Goal: Information Seeking & Learning: Find specific fact

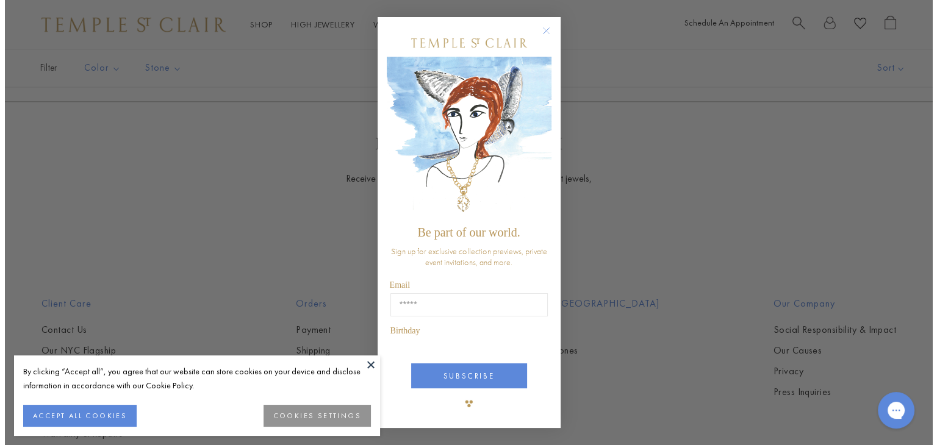
scroll to position [2247, 0]
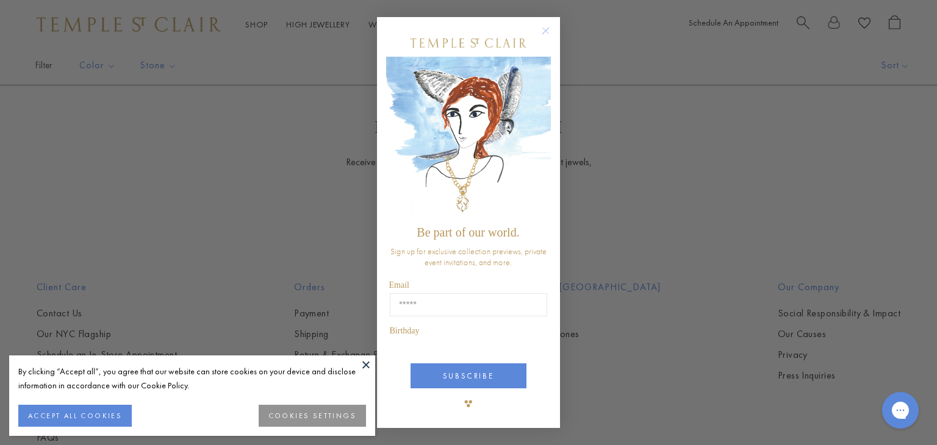
click at [367, 366] on button at bounding box center [366, 365] width 18 height 18
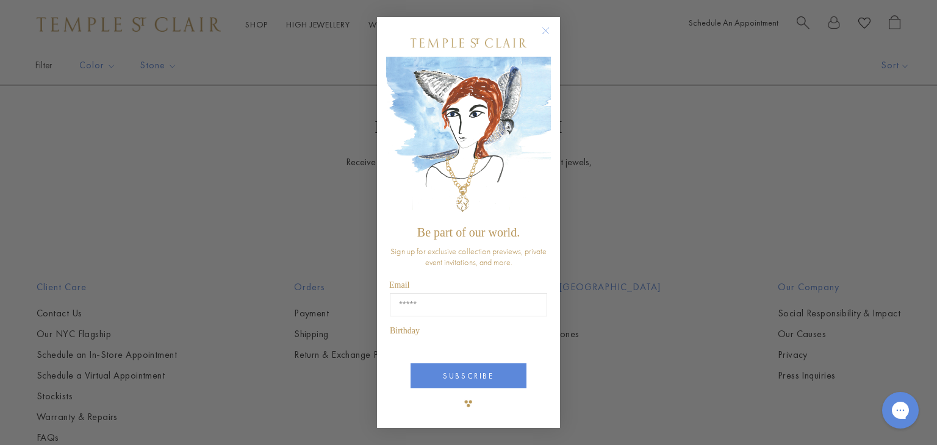
click at [547, 125] on img "POPUP Form" at bounding box center [468, 138] width 165 height 163
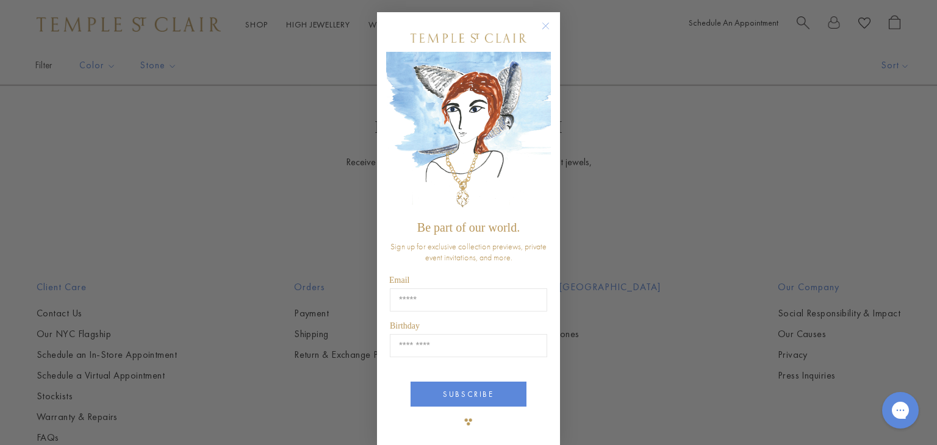
click at [539, 27] on circle "Close dialog" at bounding box center [546, 26] width 15 height 15
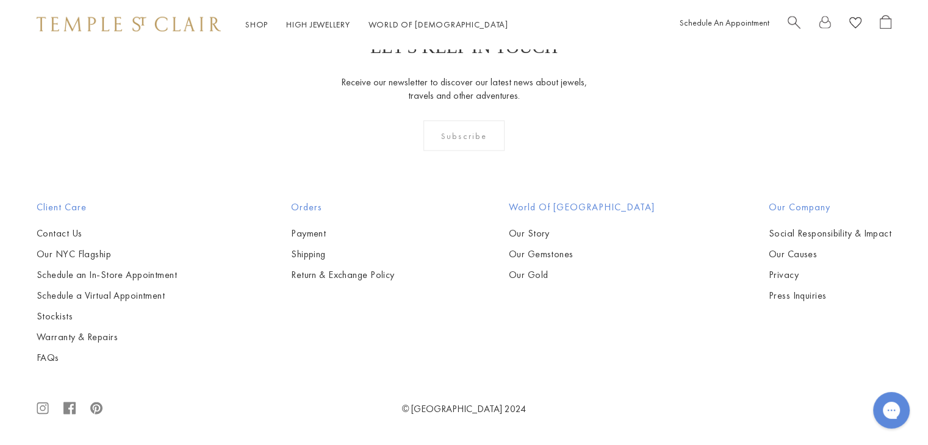
scroll to position [6073, 0]
click at [0, 0] on img at bounding box center [0, 0] width 0 height 0
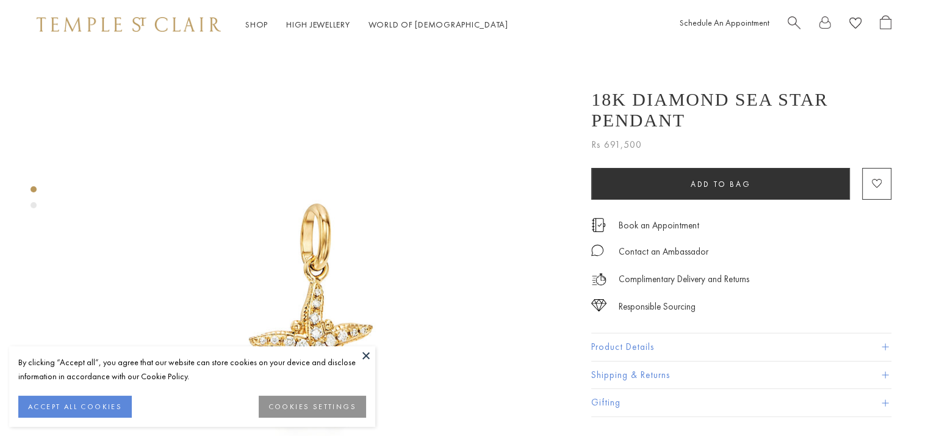
click at [637, 337] on button "Product Details" at bounding box center [741, 346] width 300 height 27
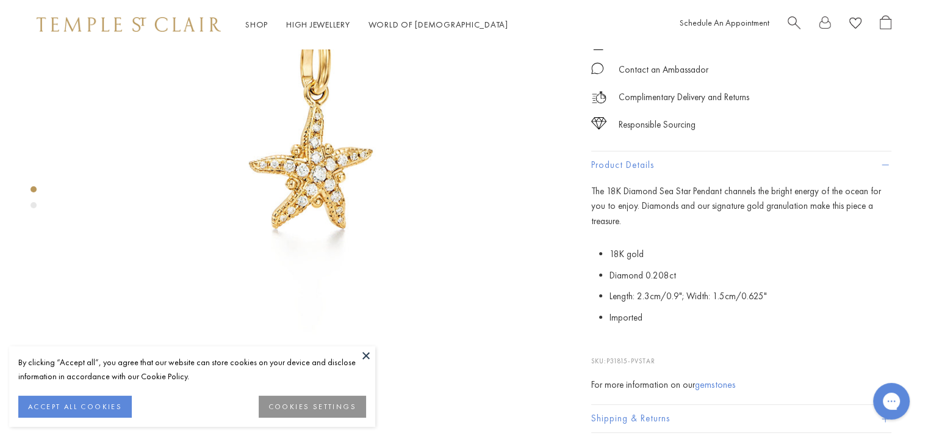
scroll to position [183, 0]
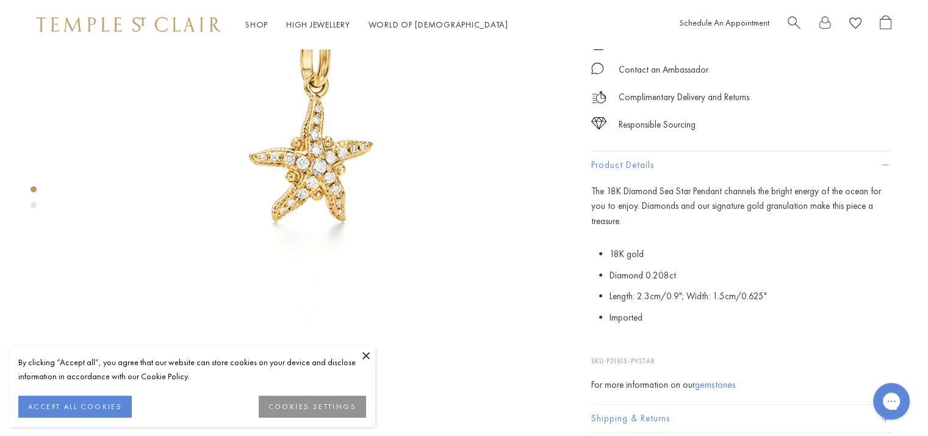
click at [658, 343] on p "SKU: P31815-PVSTAR" at bounding box center [741, 354] width 300 height 23
drag, startPoint x: 658, startPoint y: 342, endPoint x: 611, endPoint y: 344, distance: 47.6
click at [611, 344] on p "SKU: P31815-PVSTAR" at bounding box center [741, 354] width 300 height 23
copy div "P31815-PVSTAR"
